Goal: Check status: Check status

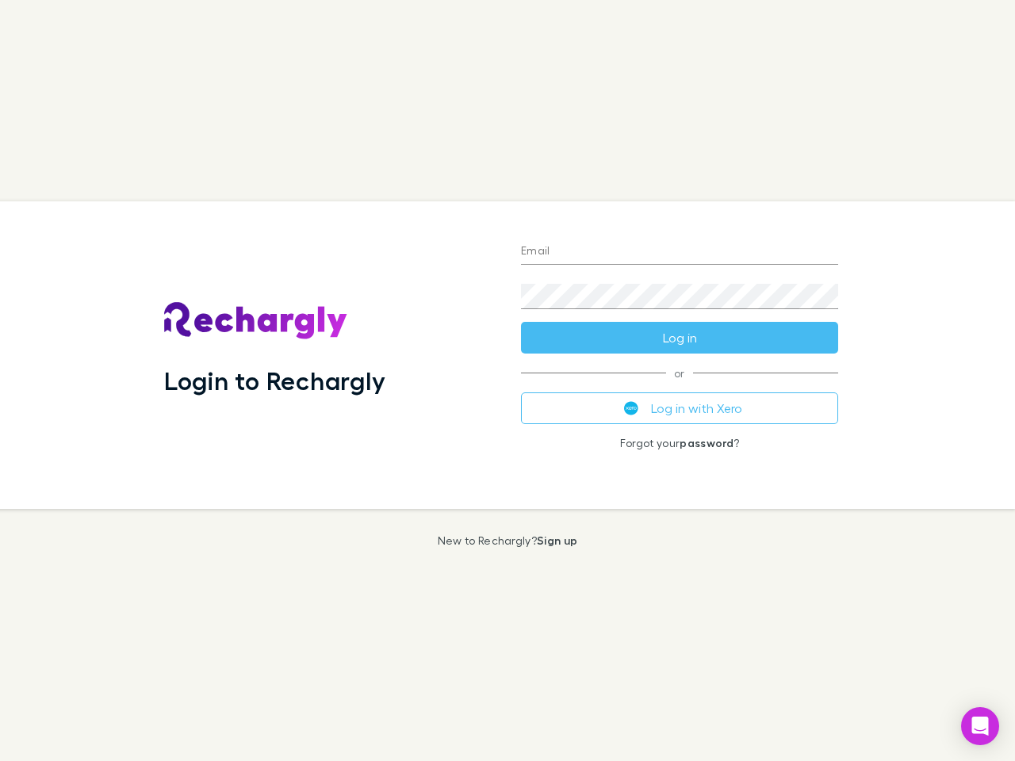
click at [508, 381] on div "Login to Rechargly" at bounding box center [329, 355] width 357 height 308
click at [680, 252] on input "Email" at bounding box center [679, 252] width 317 height 25
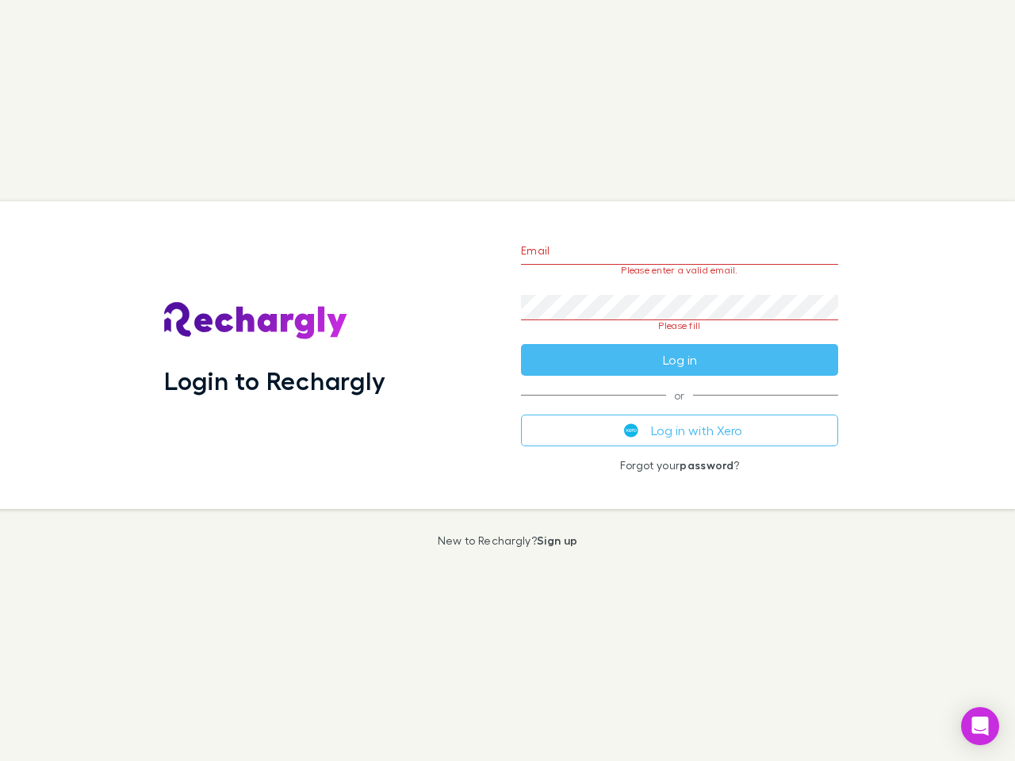
click at [680, 338] on form "Email Please enter a valid email. Password Please fill Log in" at bounding box center [679, 301] width 317 height 149
click at [680, 408] on div "Email Please enter a valid email. Password Please fill Log in or Log in with Xe…" at bounding box center [679, 355] width 343 height 308
click at [980, 726] on icon "Open Intercom Messenger" at bounding box center [980, 726] width 17 height 19
